Goal: Browse casually

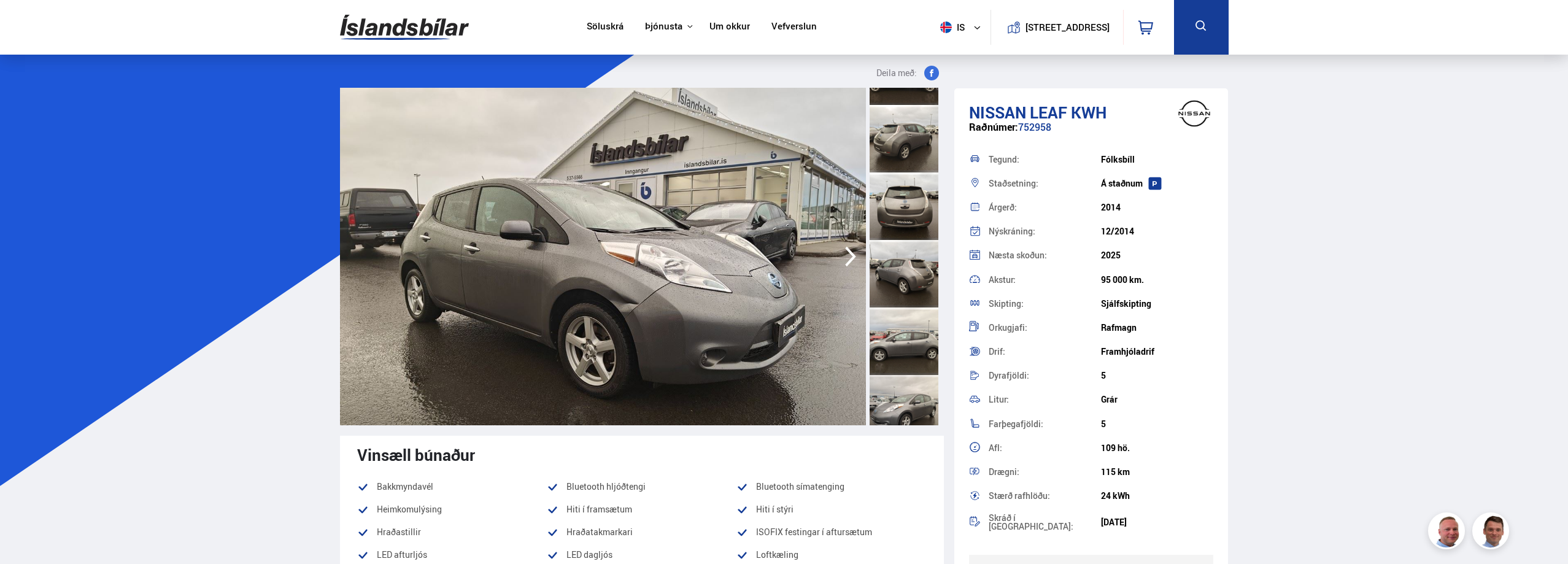
scroll to position [123, 0]
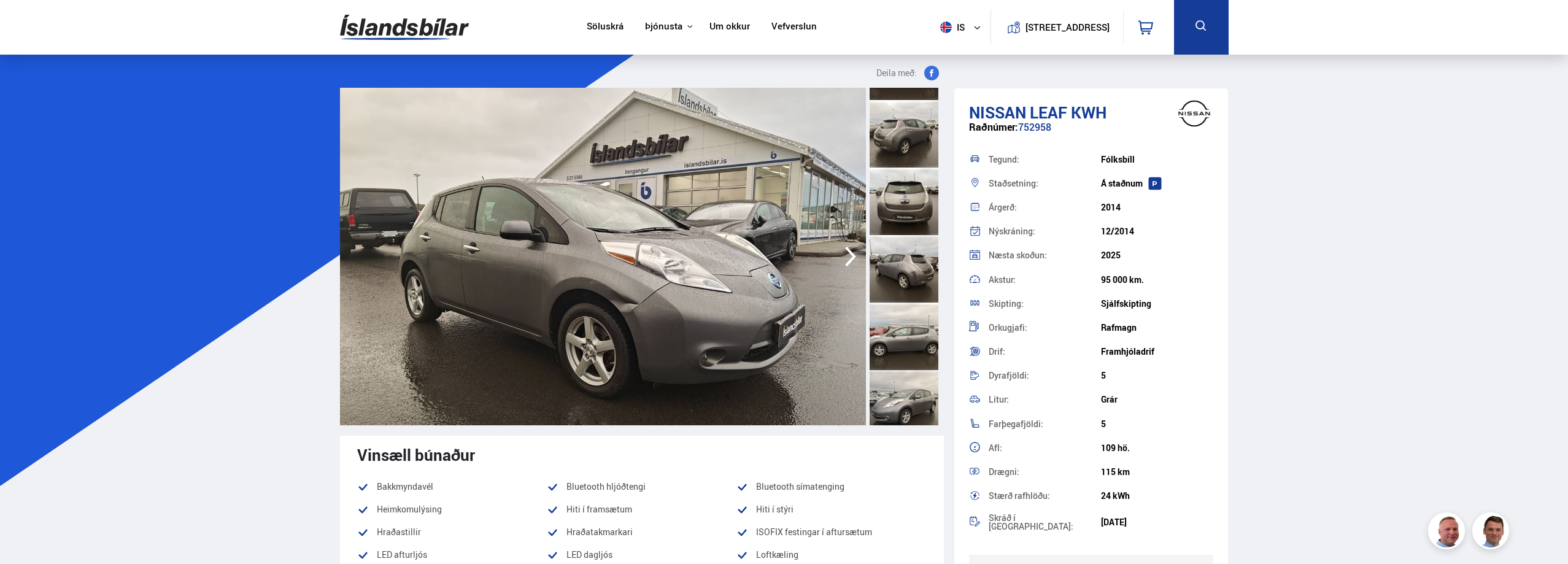
click at [911, 258] on div at bounding box center [904, 269] width 69 height 67
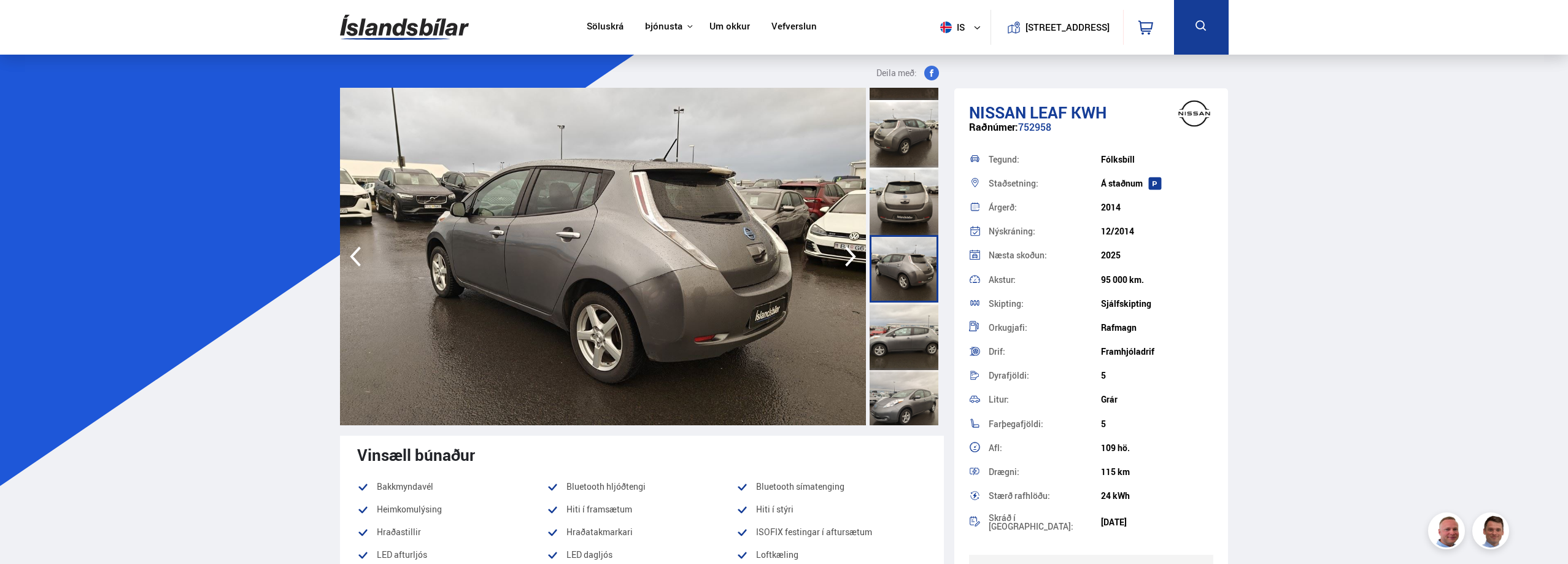
click at [916, 320] on div at bounding box center [904, 336] width 69 height 67
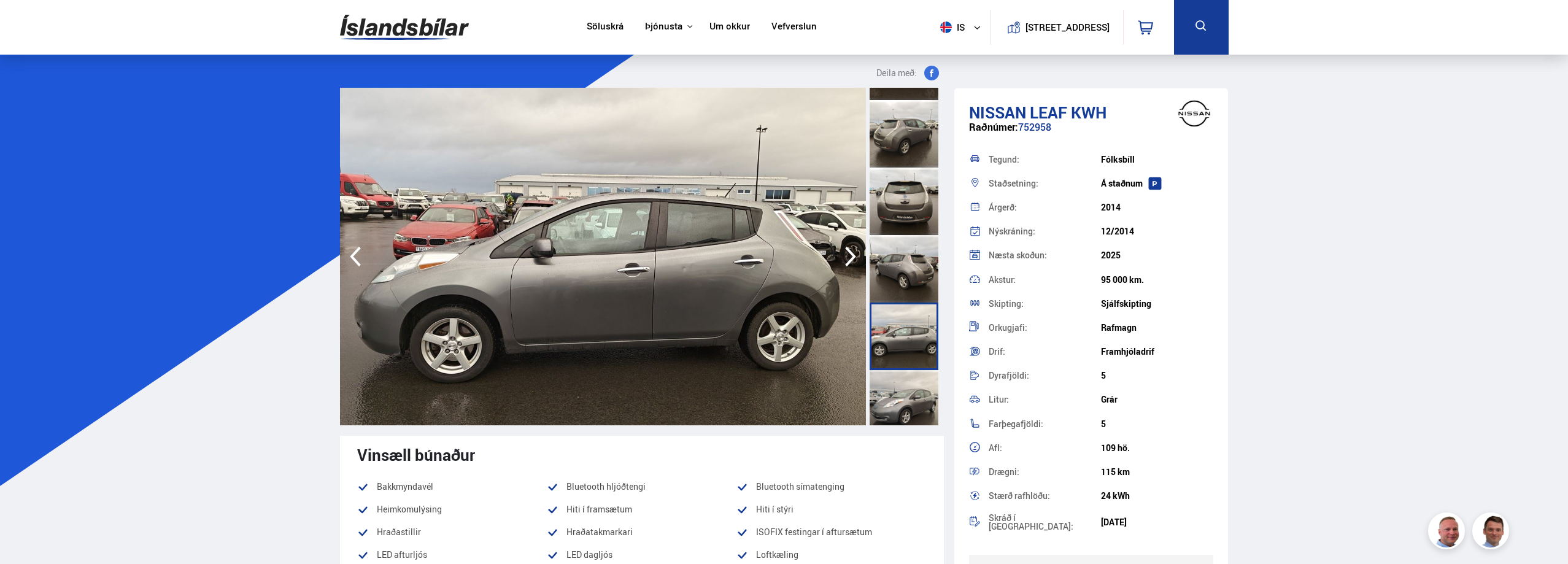
click at [903, 385] on div at bounding box center [904, 404] width 69 height 67
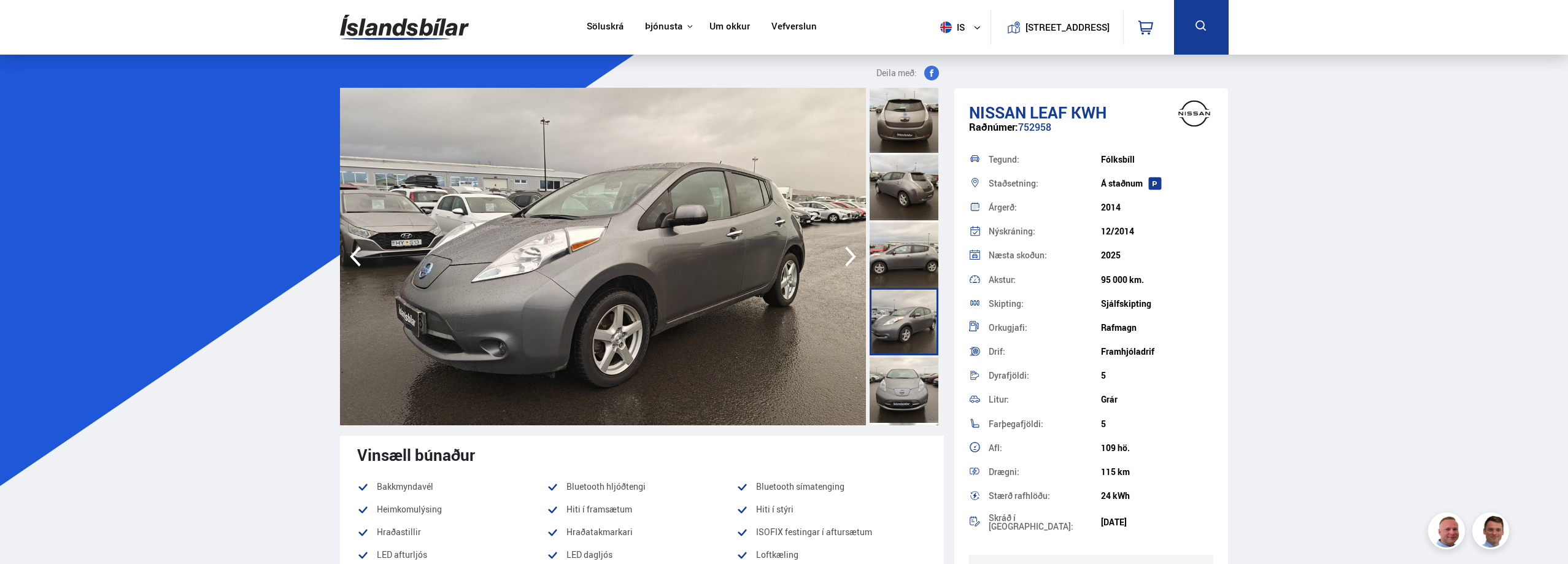
scroll to position [307, 0]
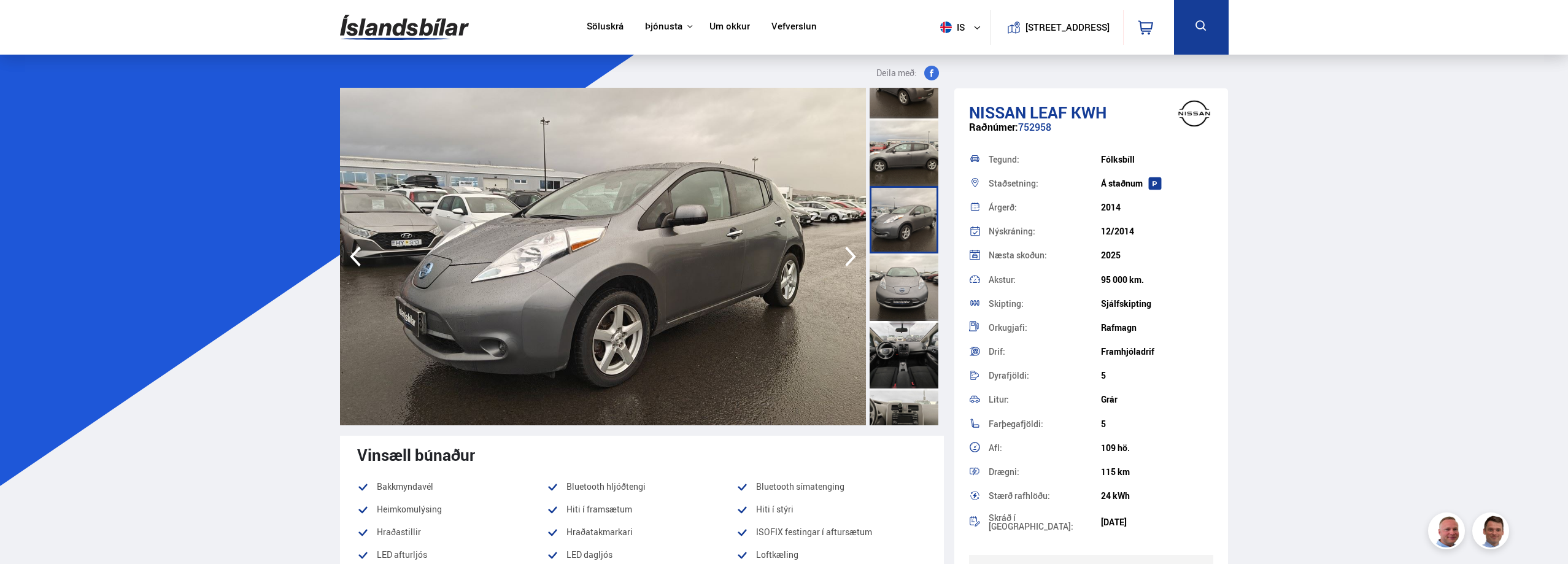
click at [902, 292] on div at bounding box center [904, 287] width 69 height 67
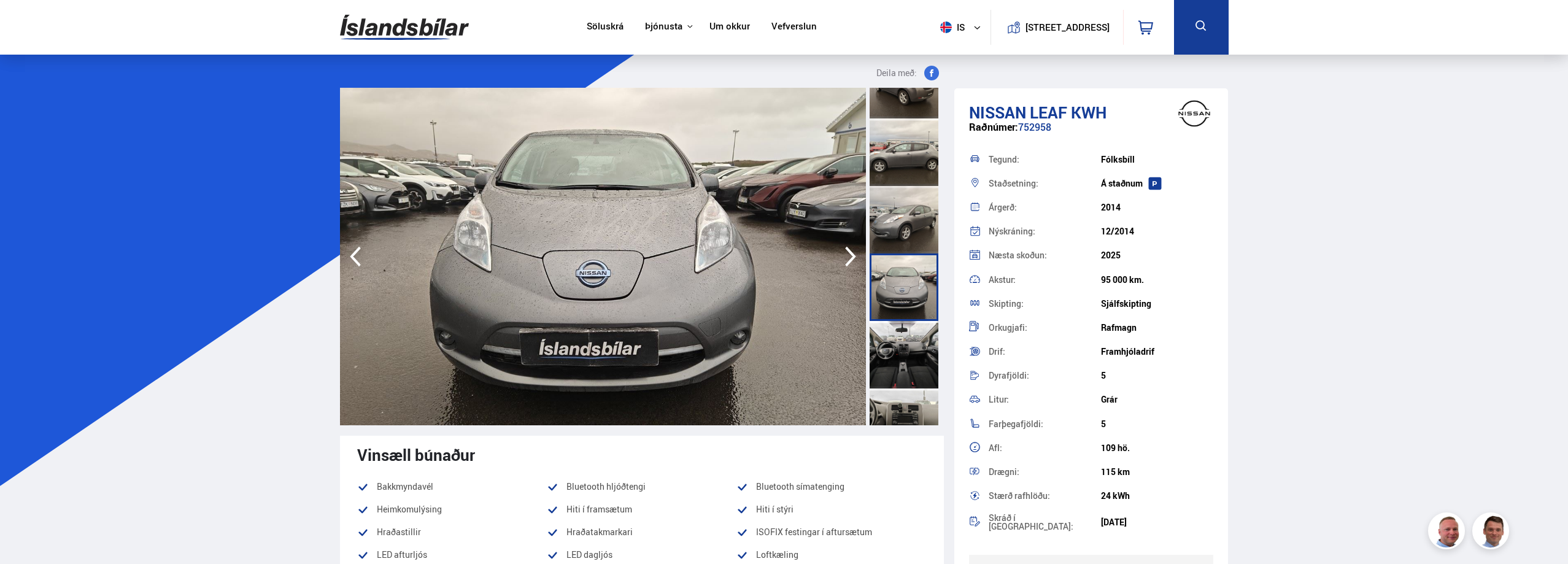
click at [907, 332] on div at bounding box center [904, 355] width 69 height 67
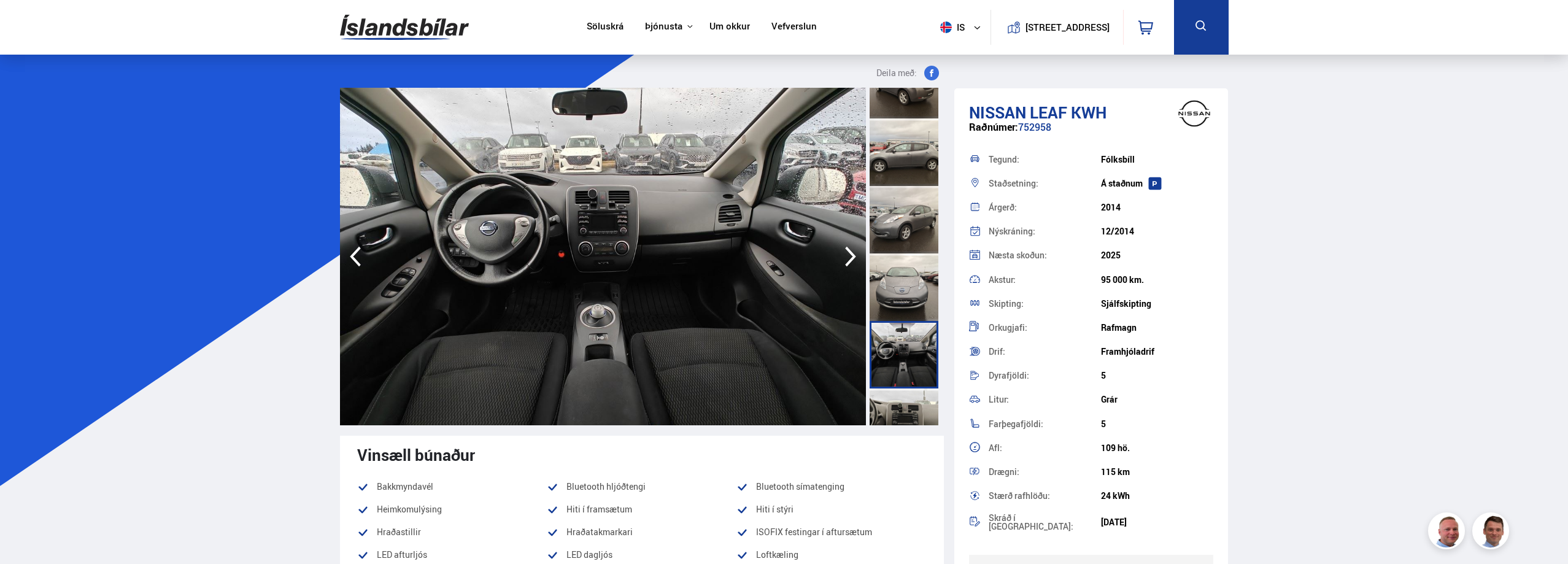
click at [919, 385] on div at bounding box center [904, 355] width 69 height 67
click at [911, 407] on div at bounding box center [904, 422] width 69 height 67
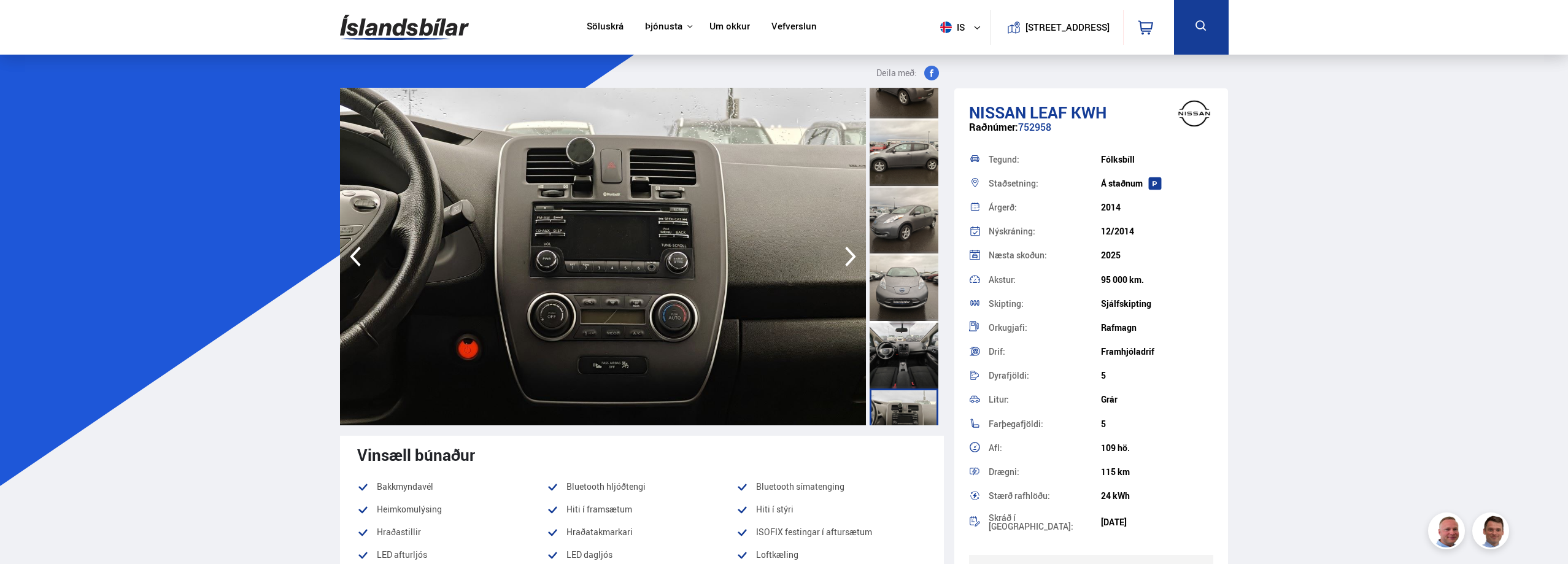
click at [891, 344] on div at bounding box center [904, 355] width 69 height 67
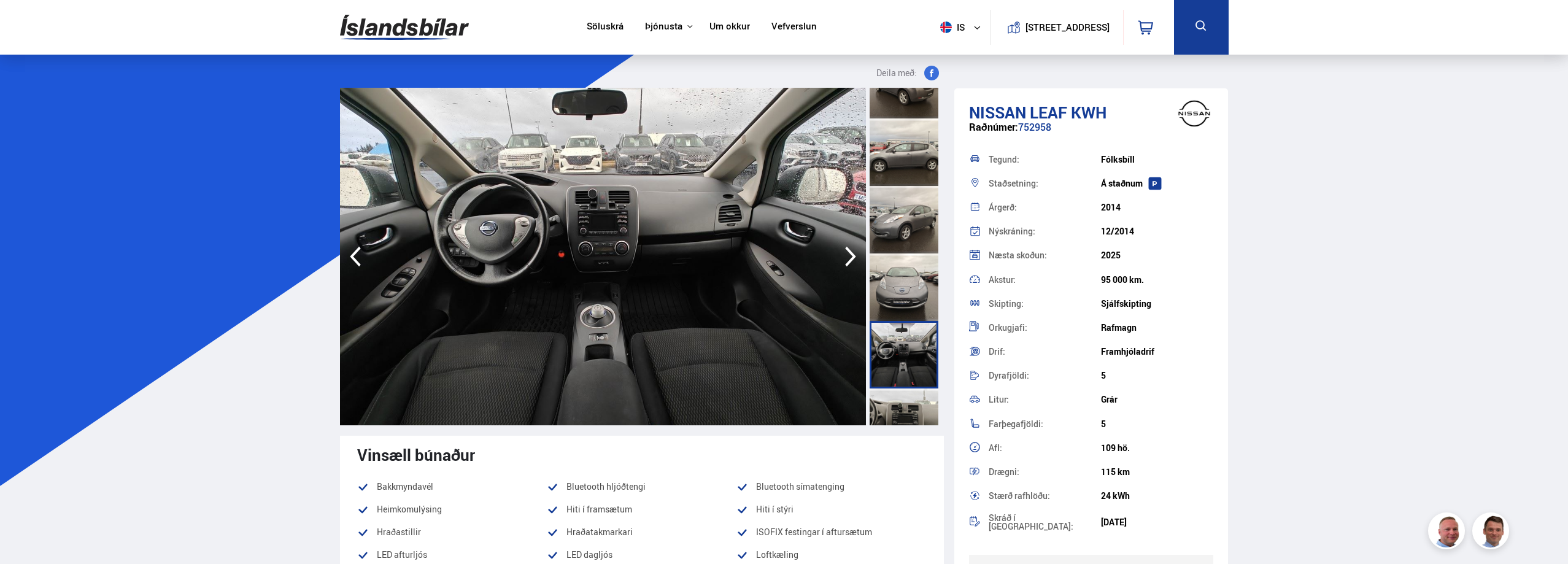
click at [909, 399] on div at bounding box center [904, 422] width 69 height 67
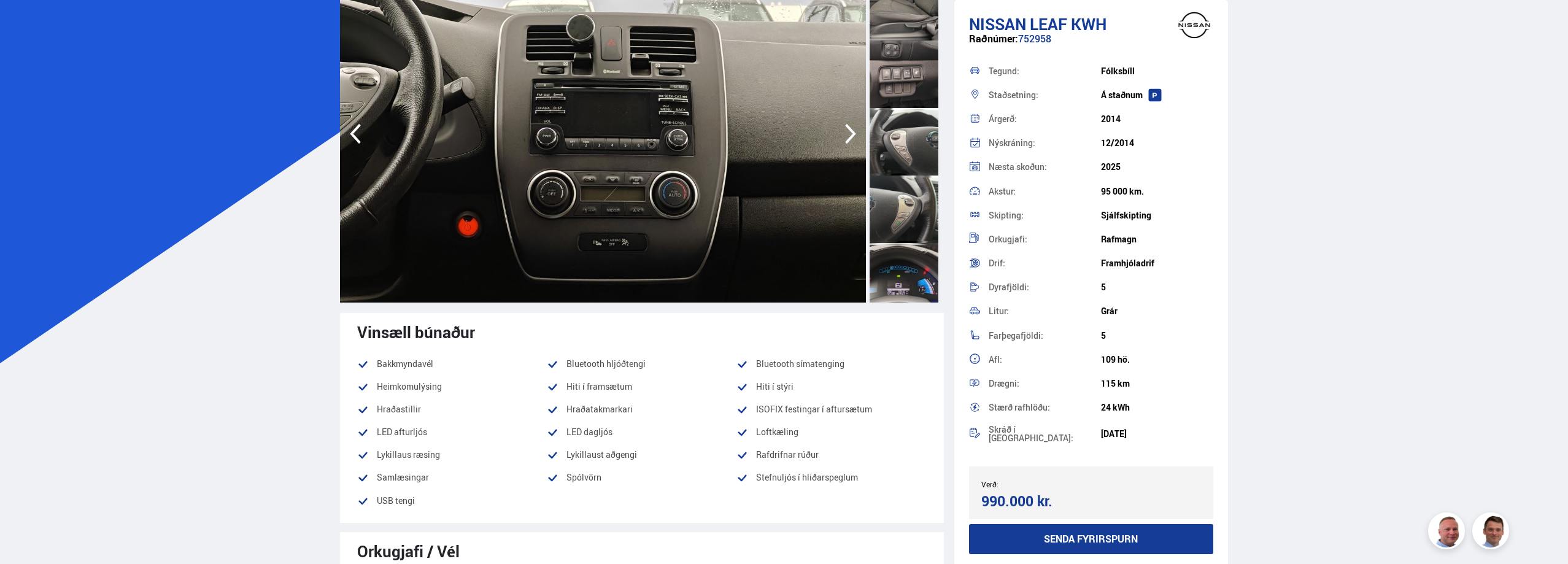
scroll to position [1412, 0]
click at [904, 271] on div at bounding box center [904, 275] width 69 height 67
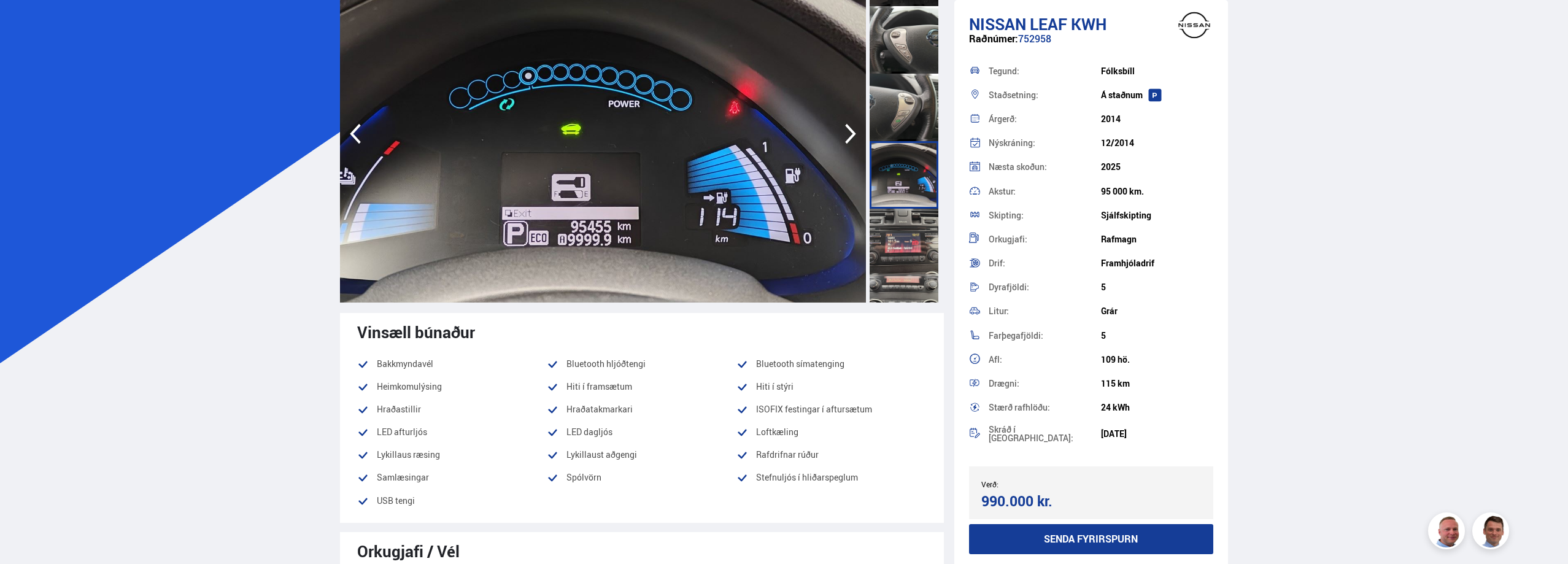
scroll to position [1546, 0]
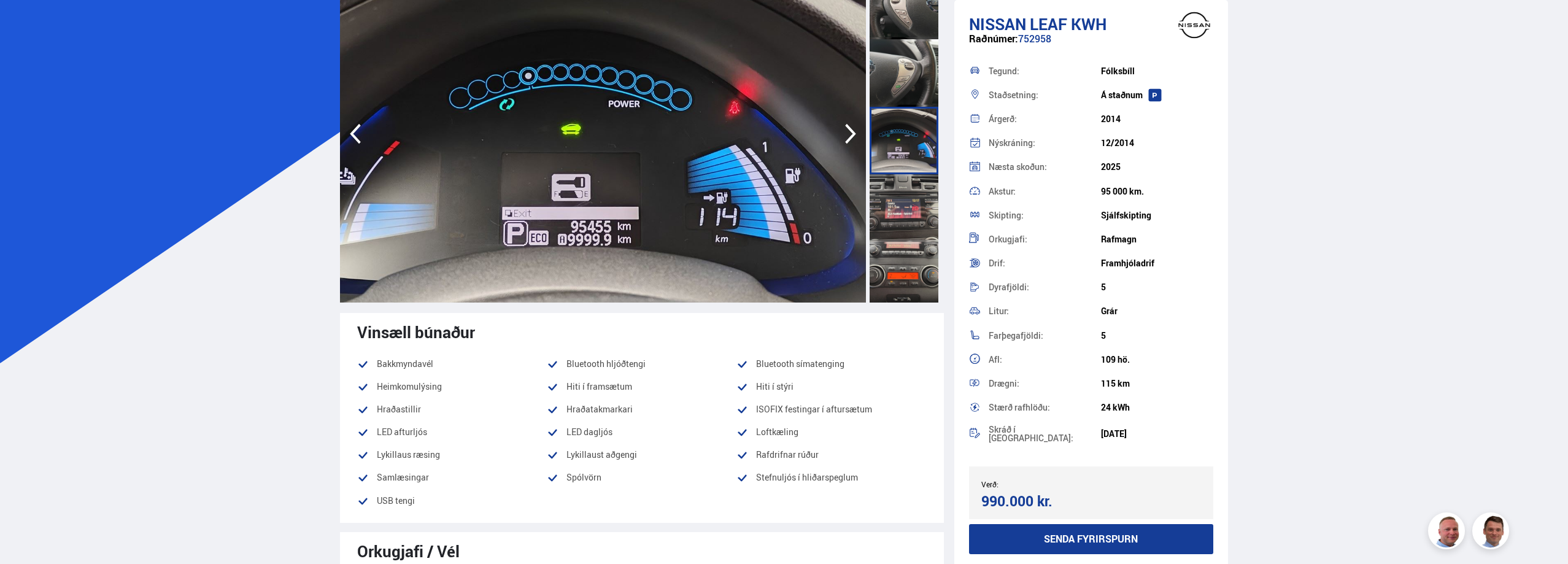
click at [899, 217] on div at bounding box center [904, 208] width 69 height 67
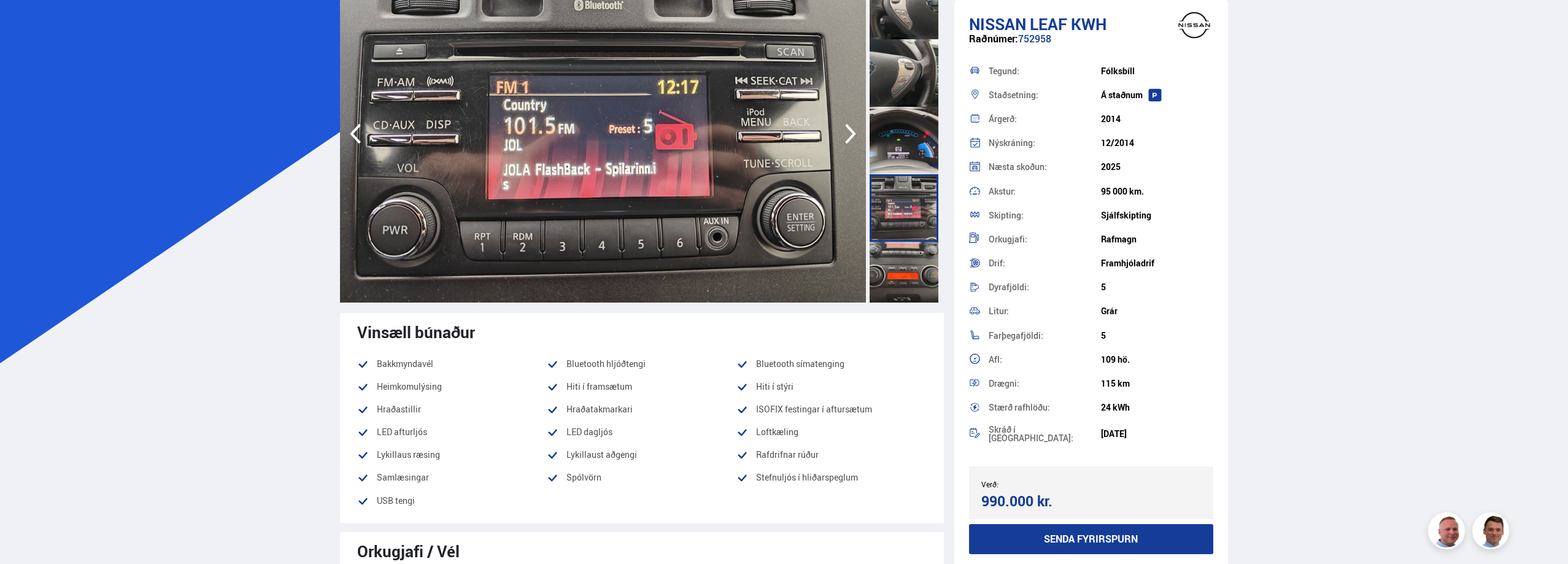
click at [905, 272] on div at bounding box center [904, 276] width 69 height 67
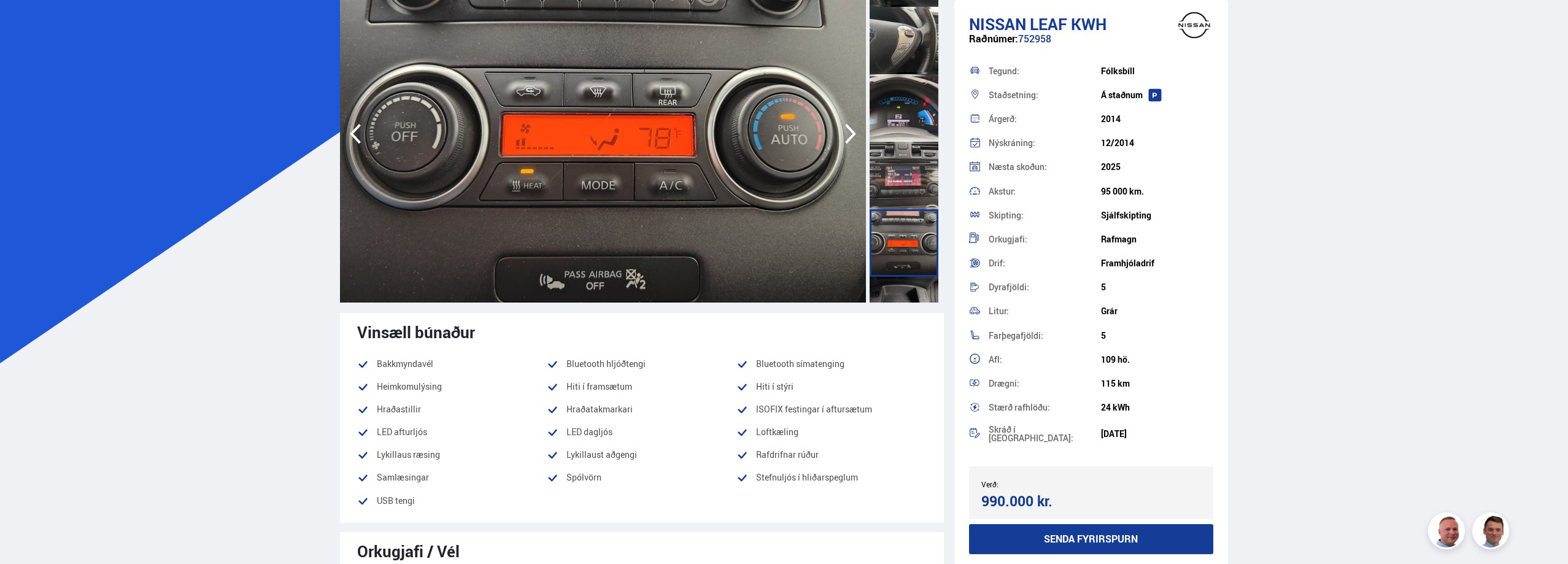
scroll to position [1669, 0]
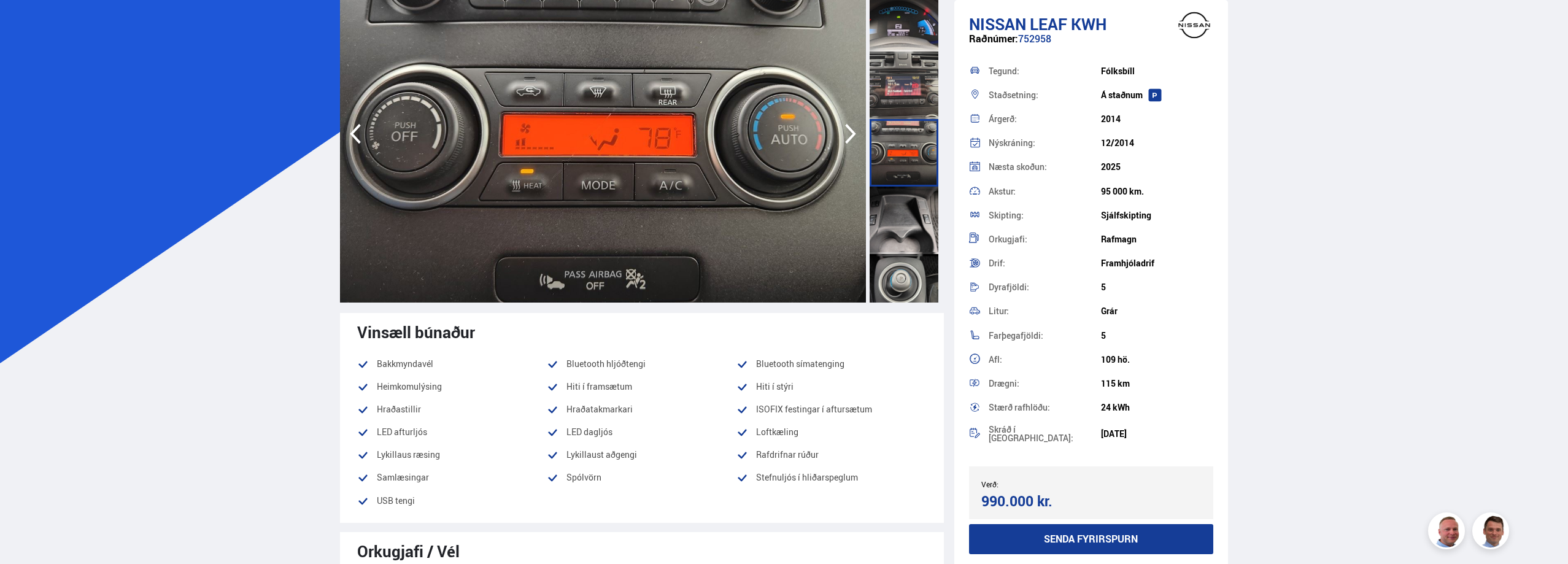
click at [897, 227] on div at bounding box center [904, 220] width 69 height 67
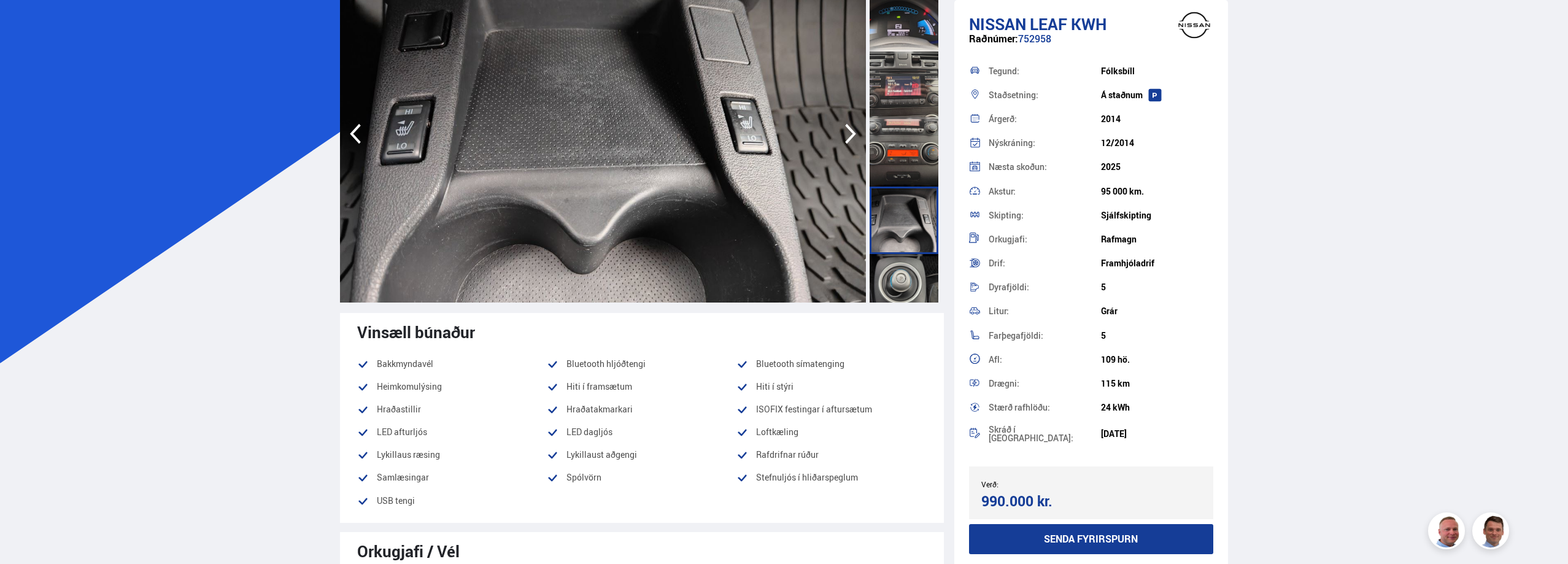
click at [915, 278] on div at bounding box center [904, 288] width 69 height 67
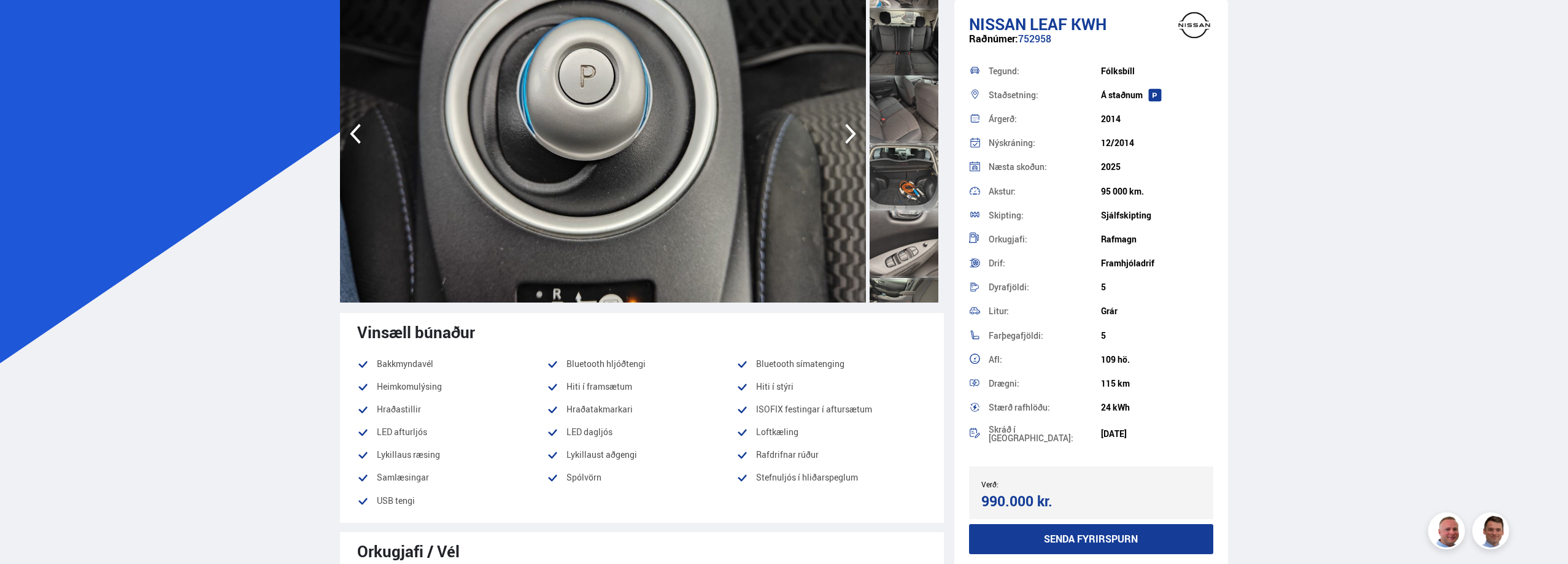
scroll to position [1055, 0]
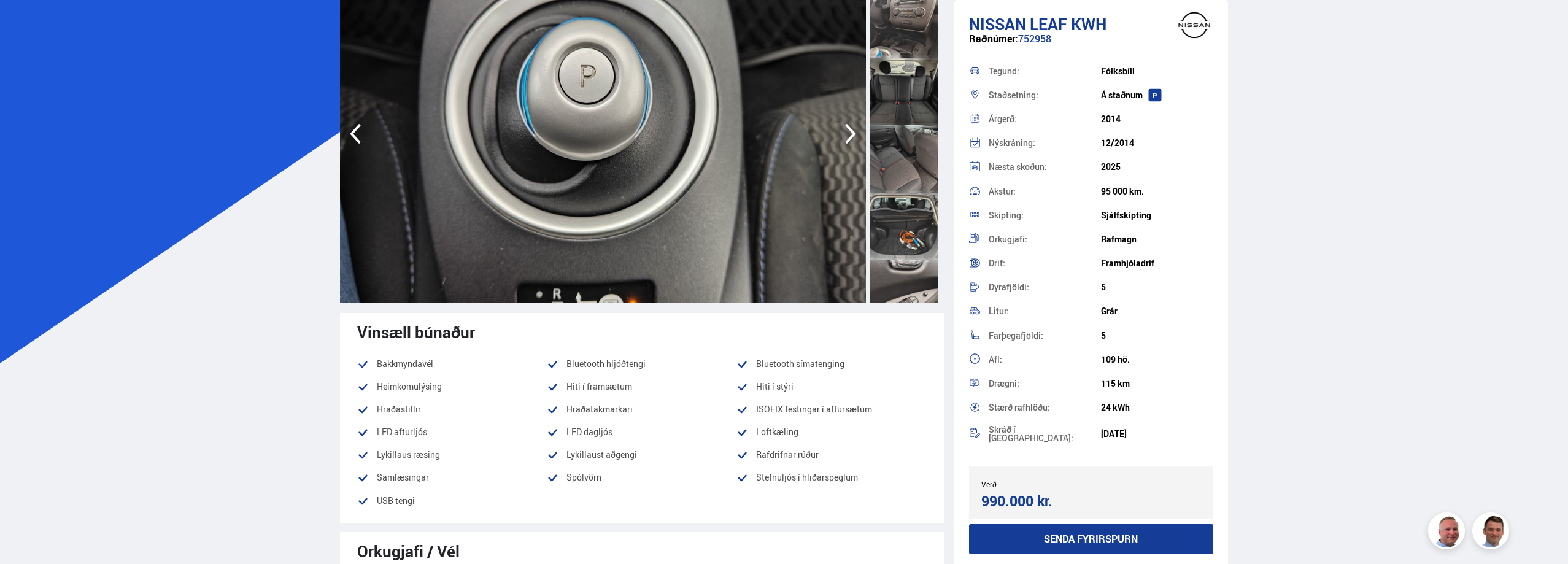
click at [916, 218] on div at bounding box center [904, 227] width 69 height 67
